Goal: Task Accomplishment & Management: Manage account settings

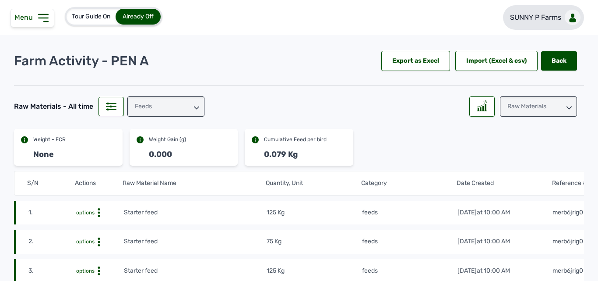
click at [555, 22] on p "SUNNY P Farms" at bounding box center [535, 17] width 51 height 11
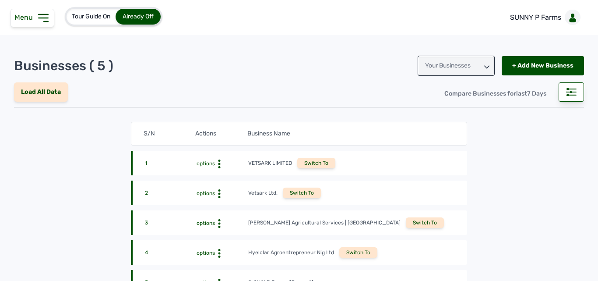
scroll to position [101, 0]
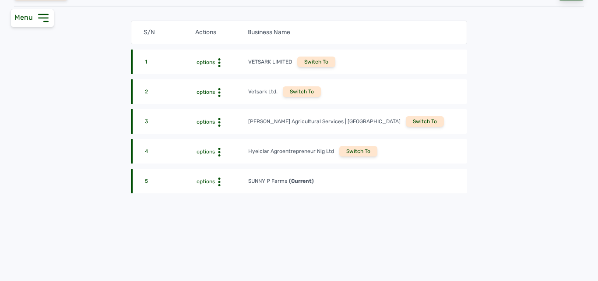
click at [350, 151] on div "Switch To" at bounding box center [358, 151] width 38 height 11
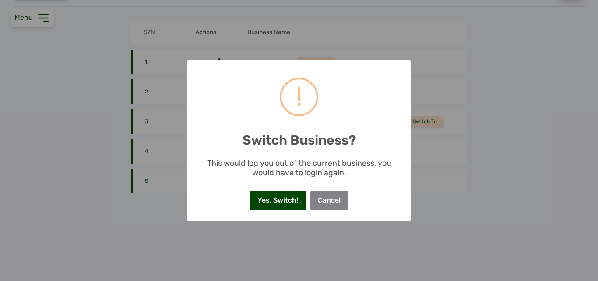
click at [278, 203] on button "Yes, Switch!" at bounding box center [278, 199] width 56 height 19
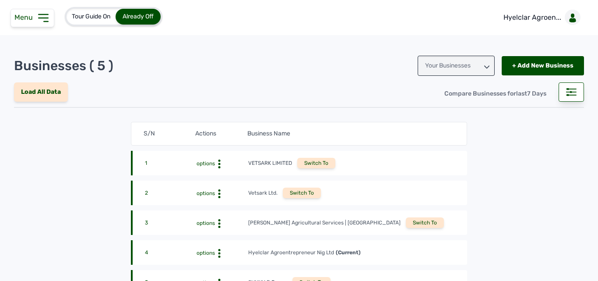
click at [41, 18] on icon at bounding box center [43, 17] width 9 height 7
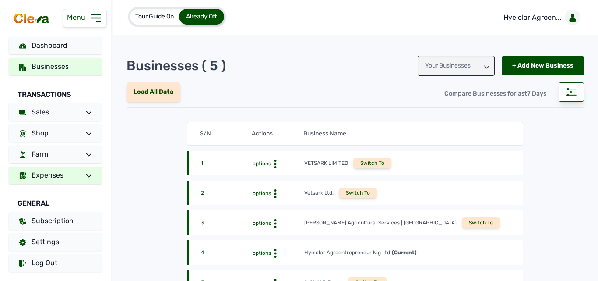
click at [61, 179] on span "Expenses" at bounding box center [48, 175] width 32 height 8
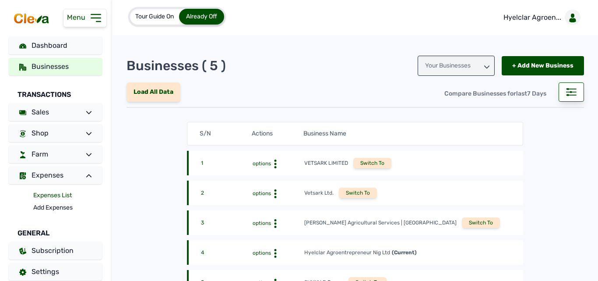
click at [54, 198] on link "Expenses List" at bounding box center [67, 195] width 69 height 12
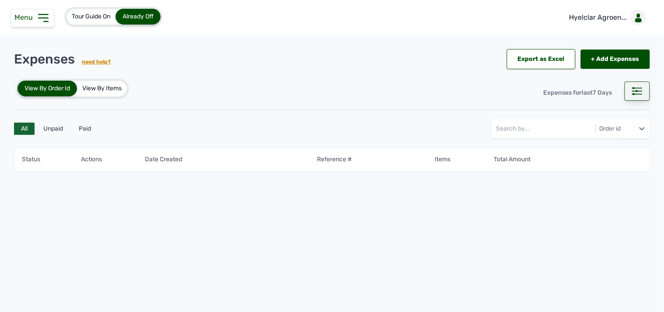
click at [598, 89] on div at bounding box center [637, 90] width 25 height 19
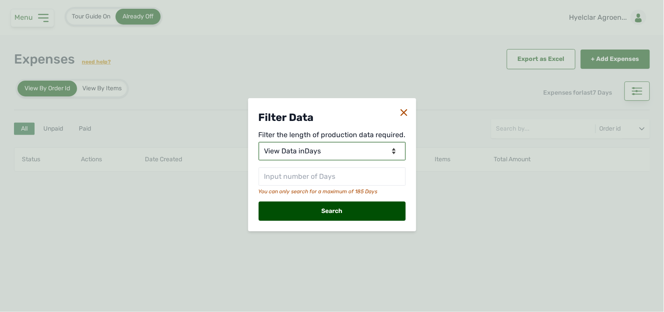
click at [378, 149] on select "View Data for [DATE] View Data in Days View Data in Months View Data in Between…" at bounding box center [332, 151] width 147 height 18
select select "Months"
click at [260, 142] on select "View Data for [DATE] View Data in Days View Data in Months View Data in Between…" at bounding box center [332, 151] width 147 height 18
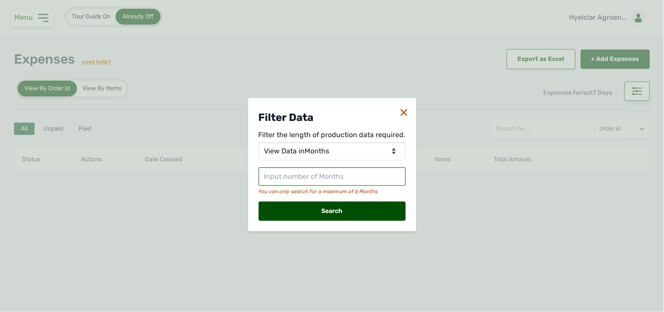
click at [321, 171] on input "text" at bounding box center [332, 176] width 147 height 18
type input "2"
click at [320, 206] on div "Search" at bounding box center [332, 210] width 147 height 19
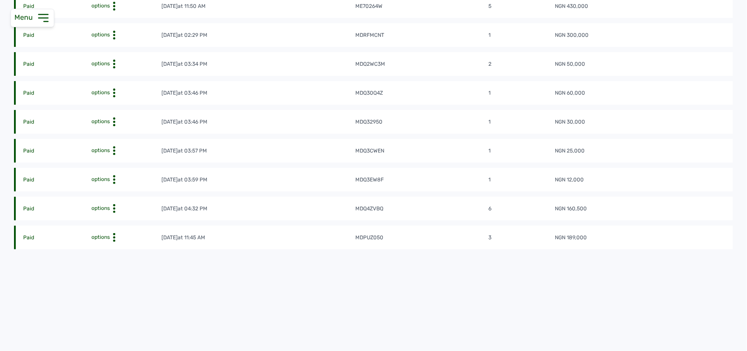
scroll to position [187, 0]
click at [112, 11] on icon at bounding box center [114, 6] width 9 height 9
click at [114, 246] on div "View" at bounding box center [124, 251] width 62 height 11
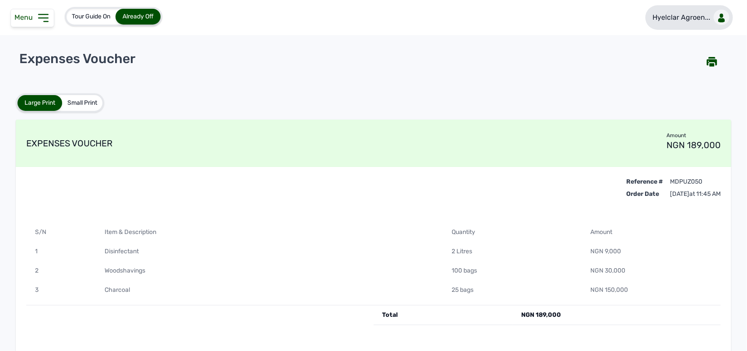
click at [598, 23] on link "Hyelclar Agroen..." at bounding box center [690, 17] width 88 height 25
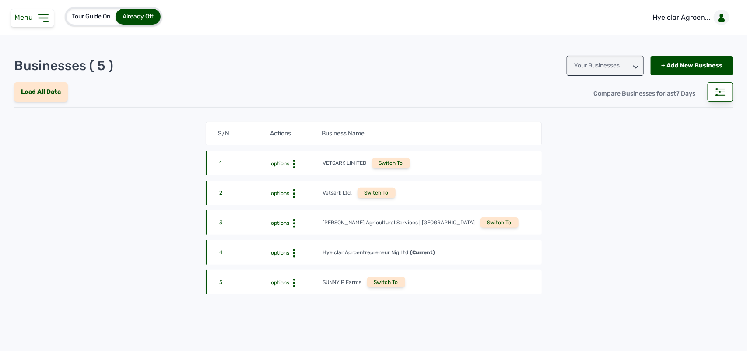
click at [481, 224] on div "Switch To" at bounding box center [500, 222] width 38 height 11
